Goal: Register for event/course

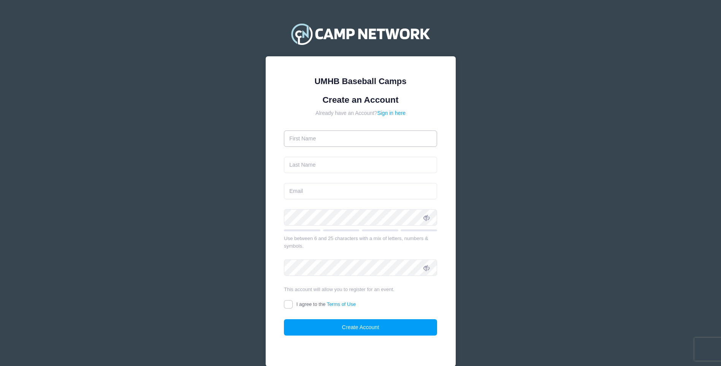
click at [341, 138] on input "text" at bounding box center [360, 138] width 153 height 16
type input "Weston"
type input "Loudon"
type input "[EMAIL_ADDRESS][DOMAIN_NAME]"
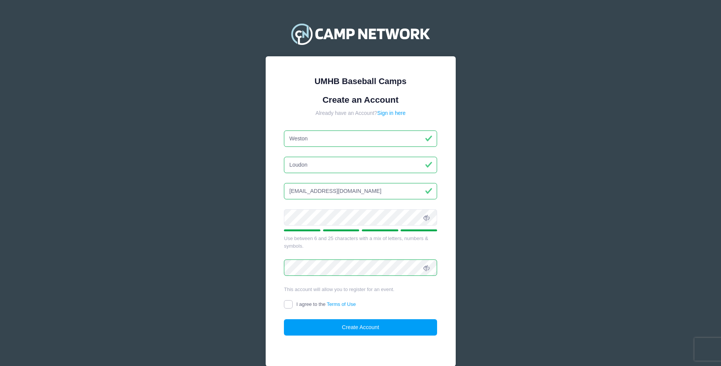
click at [288, 304] on input "I agree to the Terms of Use" at bounding box center [288, 304] width 9 height 9
checkbox input "true"
click at [345, 327] on button "Create Account" at bounding box center [360, 327] width 153 height 16
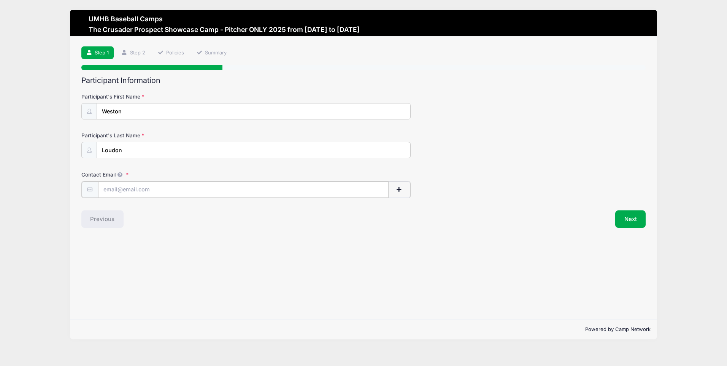
click at [127, 190] on input "Contact Email" at bounding box center [243, 189] width 290 height 16
type input "[EMAIL_ADDRESS][DOMAIN_NAME]"
click at [631, 219] on button "Next" at bounding box center [630, 217] width 31 height 17
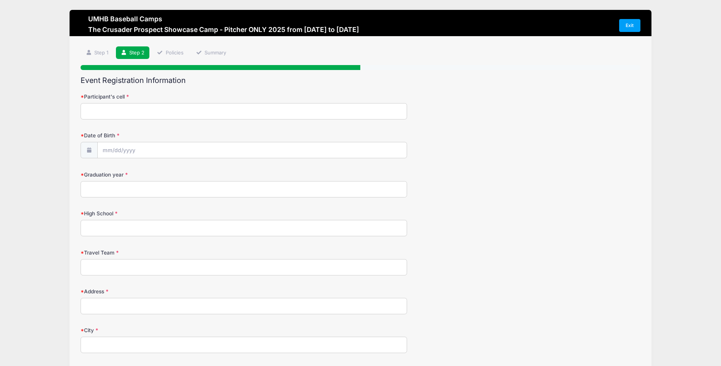
click at [140, 110] on input "Participant's cell" at bounding box center [244, 111] width 326 height 16
type input "361-772-6737"
click at [149, 149] on input "Date of Birth" at bounding box center [252, 150] width 309 height 16
click at [148, 149] on input "Date of Birth" at bounding box center [252, 150] width 309 height 16
click at [178, 174] on span at bounding box center [178, 173] width 5 height 6
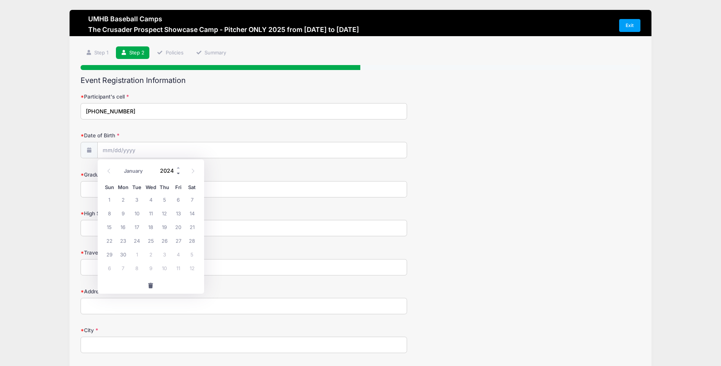
click at [178, 174] on span at bounding box center [178, 173] width 5 height 6
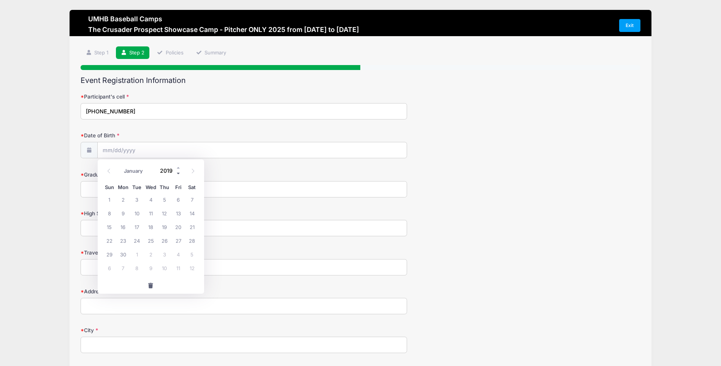
click at [178, 174] on span at bounding box center [178, 173] width 5 height 6
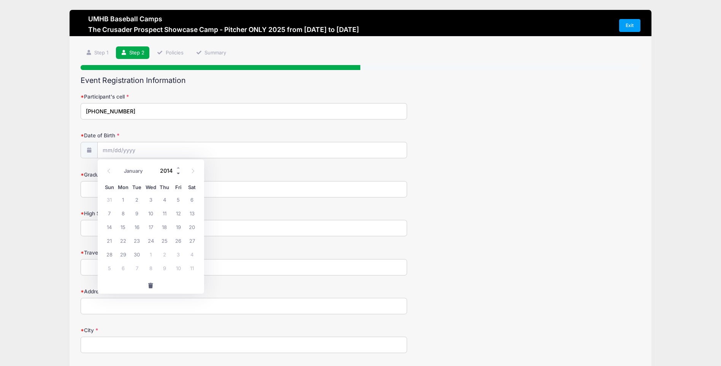
click at [178, 174] on span at bounding box center [178, 173] width 5 height 6
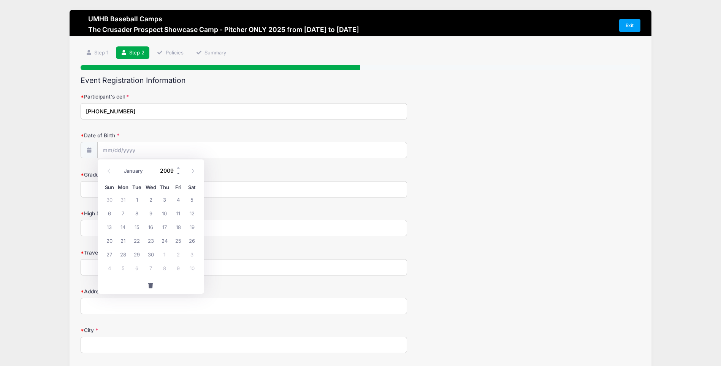
click at [178, 174] on span at bounding box center [178, 173] width 5 height 6
type input "2007"
click at [111, 170] on span at bounding box center [109, 170] width 13 height 13
click at [192, 171] on icon at bounding box center [192, 170] width 5 height 5
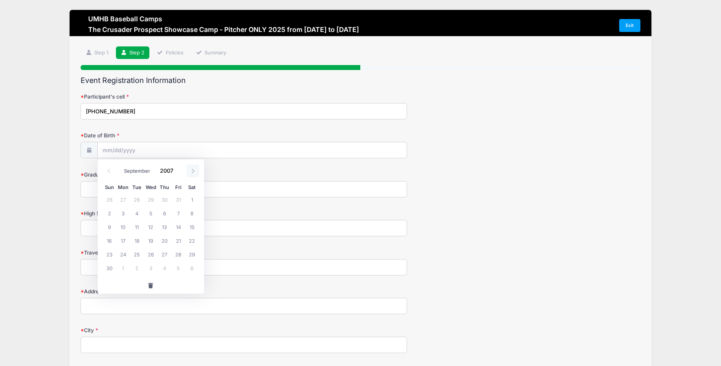
click at [192, 171] on icon at bounding box center [192, 170] width 5 height 5
select select "9"
drag, startPoint x: 192, startPoint y: 171, endPoint x: 166, endPoint y: 201, distance: 40.2
click at [166, 201] on span "4" at bounding box center [165, 199] width 14 height 14
type input "10/04/2007"
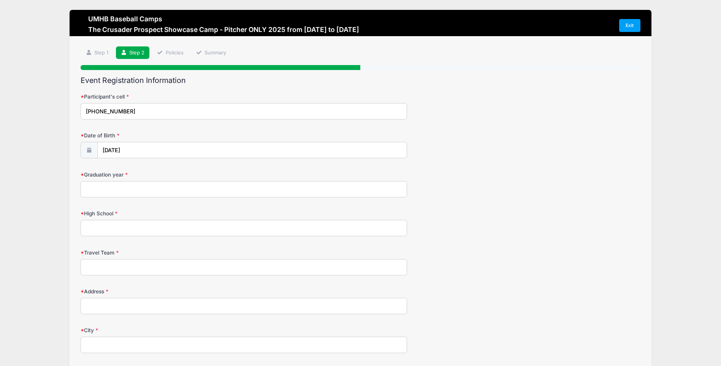
click at [111, 189] on input "Graduation year" at bounding box center [244, 189] width 326 height 16
type input "2026"
click at [115, 227] on input "High School" at bounding box center [244, 228] width 326 height 16
type input "Hallettsville"
type input "STX Sliders"
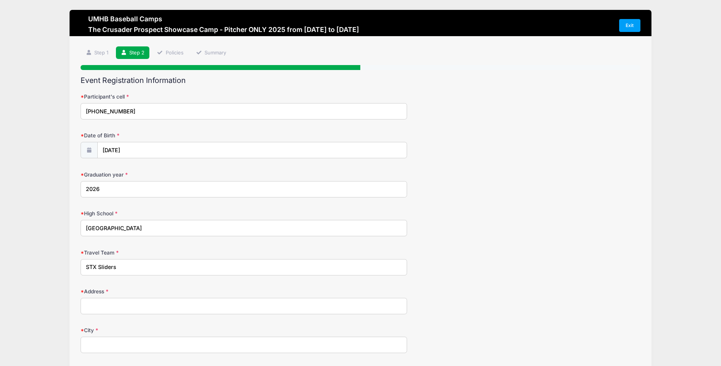
click at [113, 306] on input "Address" at bounding box center [244, 306] width 326 height 16
type input "6830 County Rd 444"
type input "Hallettsville"
select select "TX"
type input "77964"
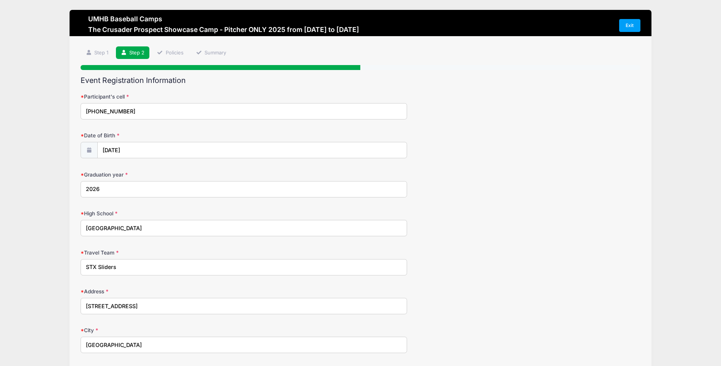
type input "(361) 772-6737"
type input "[EMAIL_ADDRESS][DOMAIN_NAME]"
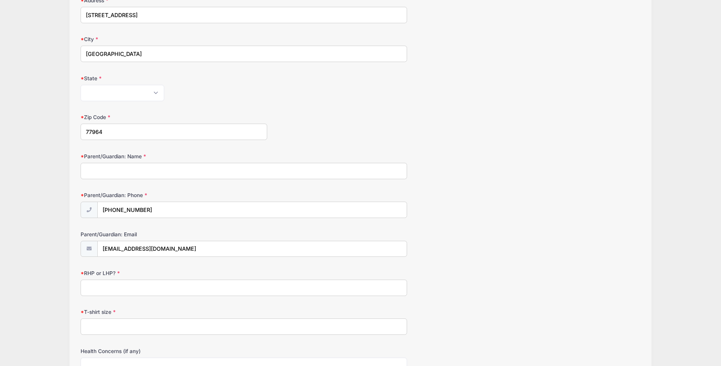
scroll to position [304, 0]
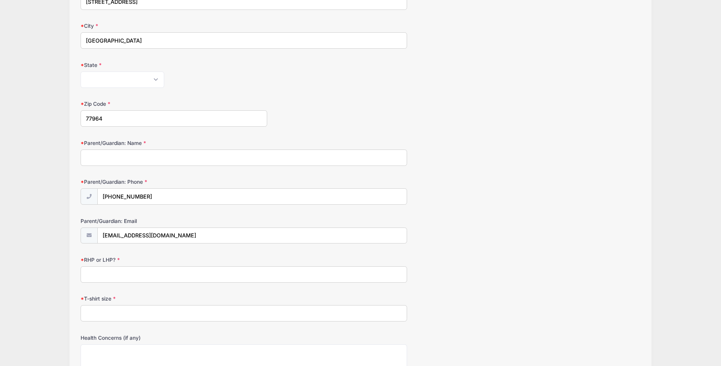
click at [126, 156] on input "Parent/Guardian: Name" at bounding box center [244, 157] width 326 height 16
type input "Larry Robert Loudon"
click at [148, 196] on input "(361) 772-6737" at bounding box center [252, 196] width 309 height 16
drag, startPoint x: 147, startPoint y: 197, endPoint x: 129, endPoint y: 197, distance: 17.9
click at [129, 197] on input "(361) 772-6737" at bounding box center [252, 196] width 309 height 16
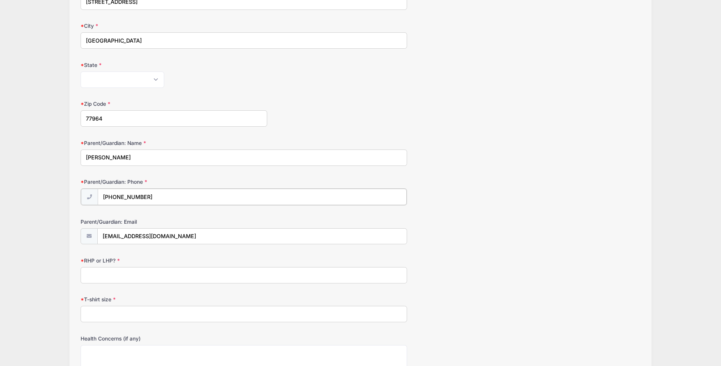
type input "(361) 772-8784"
drag, startPoint x: 139, startPoint y: 235, endPoint x: 102, endPoint y: 235, distance: 36.9
click at [102, 235] on input "[EMAIL_ADDRESS][DOMAIN_NAME]" at bounding box center [252, 236] width 309 height 16
type input "robert.loudon74@gmail.com"
click at [102, 276] on input "RHP or LHP?" at bounding box center [244, 274] width 326 height 16
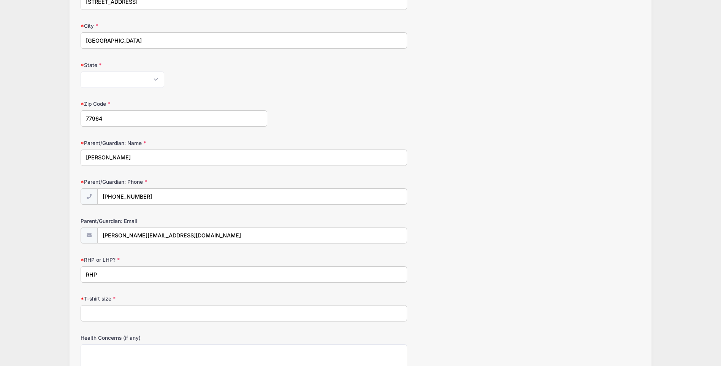
type input "RHP"
click at [101, 314] on input "T-shirt size" at bounding box center [244, 313] width 326 height 16
type input "x"
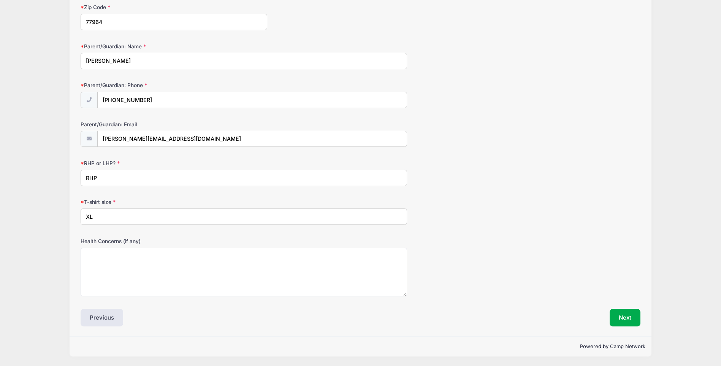
scroll to position [401, 0]
type input "XL"
click at [622, 317] on button "Next" at bounding box center [625, 316] width 31 height 17
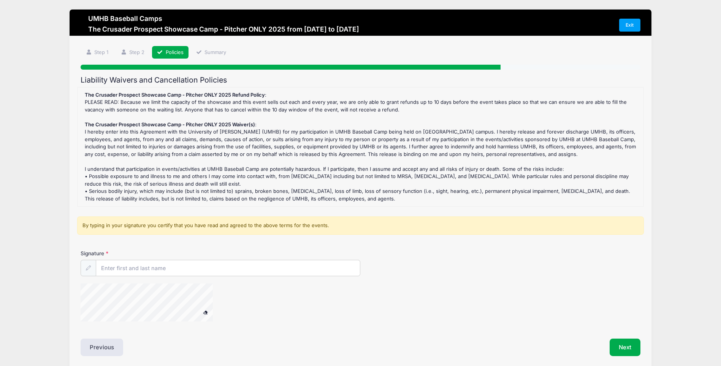
scroll to position [0, 0]
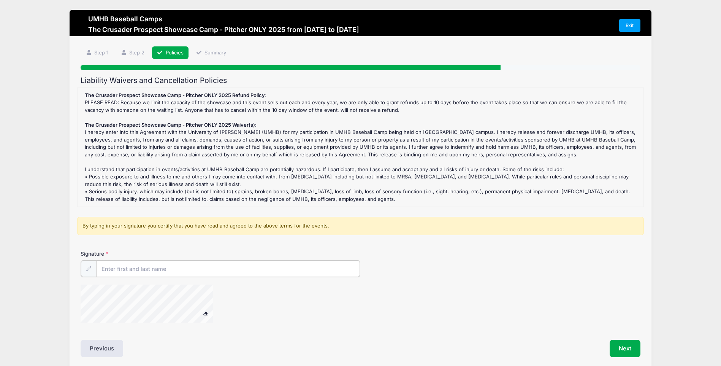
click at [120, 268] on input "Signature" at bounding box center [228, 268] width 264 height 16
click at [384, 255] on div "Signature" at bounding box center [360, 263] width 559 height 27
click at [128, 267] on input "Signature" at bounding box center [228, 268] width 264 height 16
type input "WESTON ROBERT LOUDON"
click at [87, 268] on icon at bounding box center [88, 268] width 5 height 5
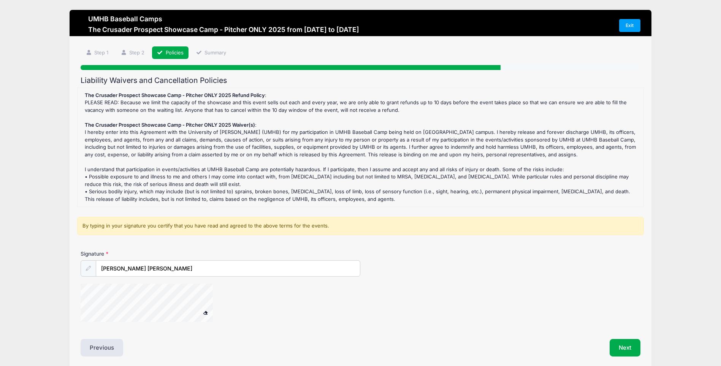
click at [87, 268] on icon at bounding box center [88, 268] width 5 height 5
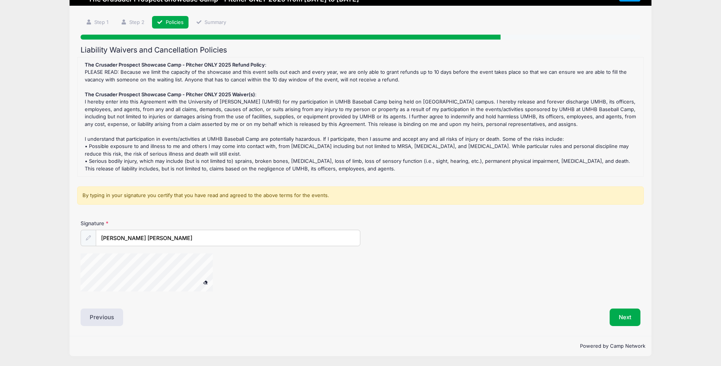
click at [206, 282] on span at bounding box center [205, 282] width 5 height 4
click at [633, 318] on button "Next" at bounding box center [625, 316] width 31 height 17
click at [205, 281] on span at bounding box center [205, 282] width 5 height 4
click at [131, 253] on div "Signature WESTON ROBERT LOUDON" at bounding box center [360, 258] width 567 height 79
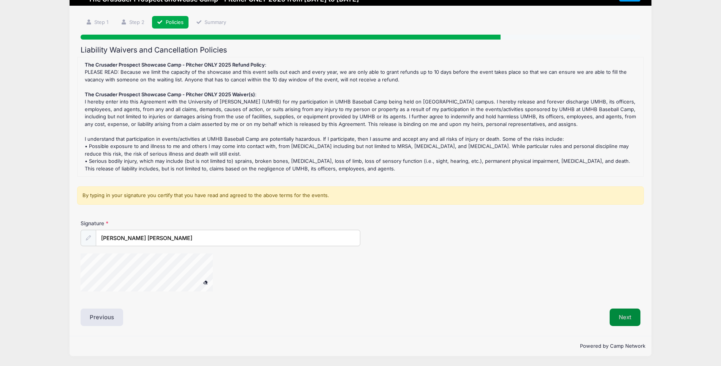
click at [629, 315] on button "Next" at bounding box center [625, 316] width 31 height 17
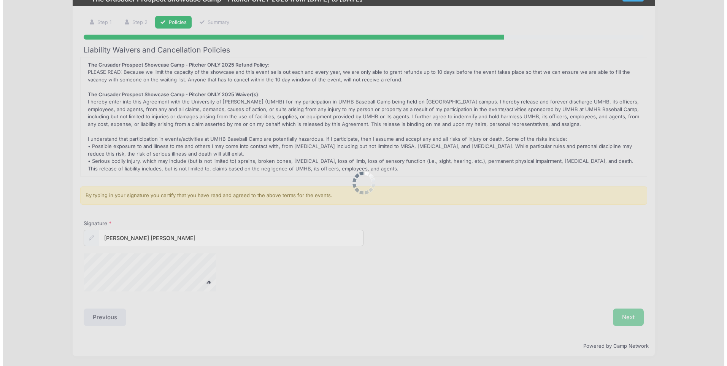
scroll to position [0, 0]
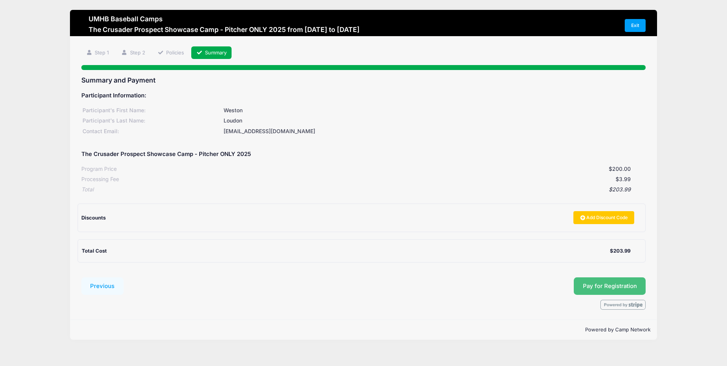
click at [614, 285] on button "Pay for Registration" at bounding box center [609, 285] width 72 height 17
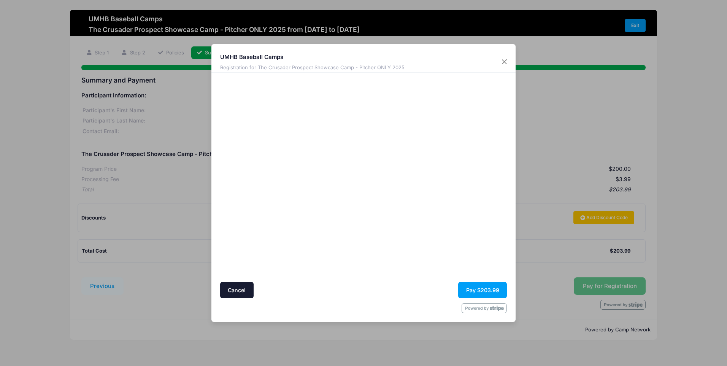
click at [387, 234] on div at bounding box center [437, 176] width 140 height 201
click at [476, 288] on button "Pay $203.99" at bounding box center [482, 290] width 49 height 16
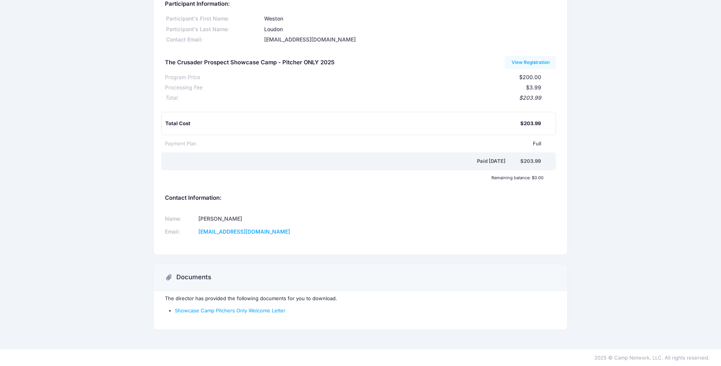
scroll to position [42, 0]
click at [255, 310] on link "Showcase Camp Pitchers Only Welcome Letter" at bounding box center [230, 310] width 111 height 6
